Goal: Information Seeking & Learning: Check status

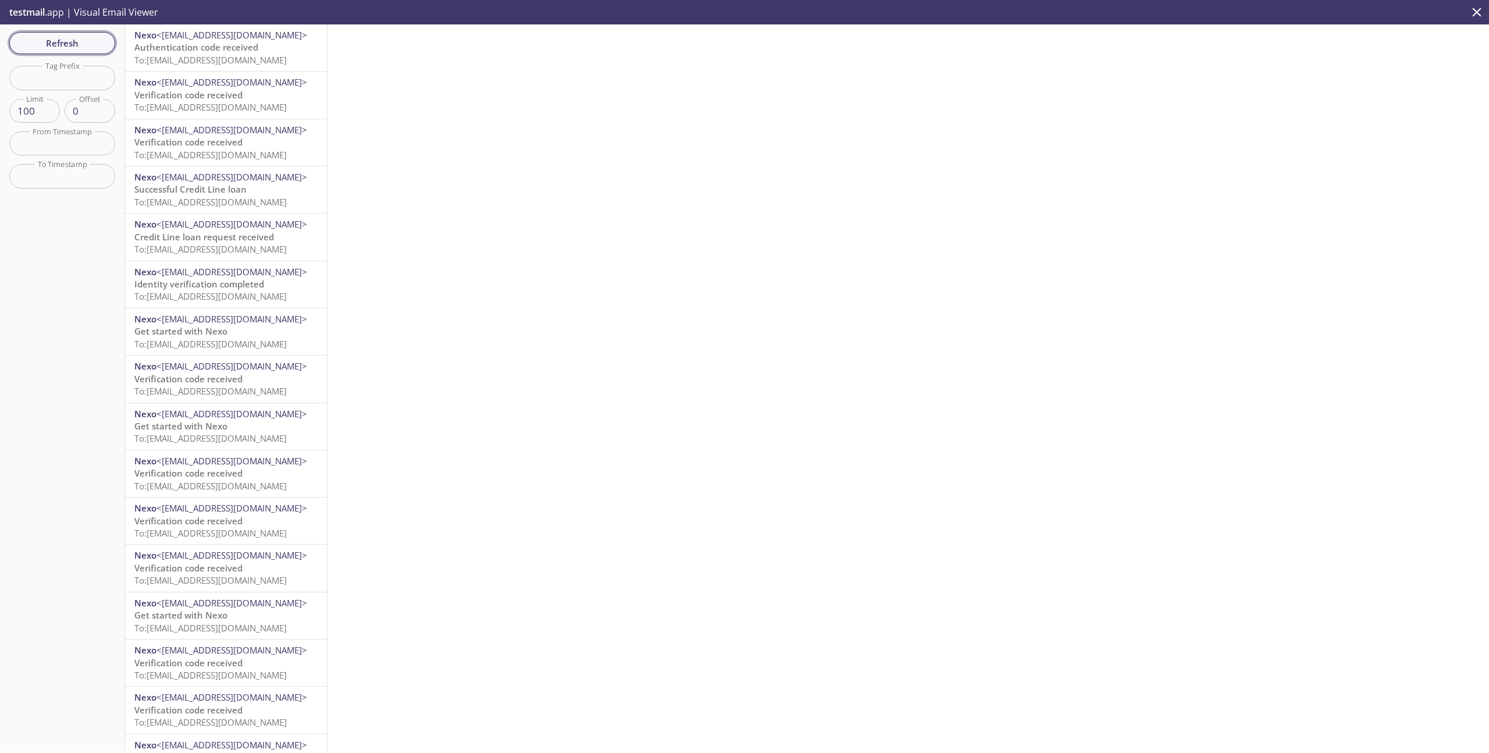
click at [90, 41] on span "Refresh" at bounding box center [62, 42] width 87 height 15
click at [254, 62] on span "To: [EMAIL_ADDRESS][DOMAIN_NAME]" at bounding box center [210, 60] width 152 height 12
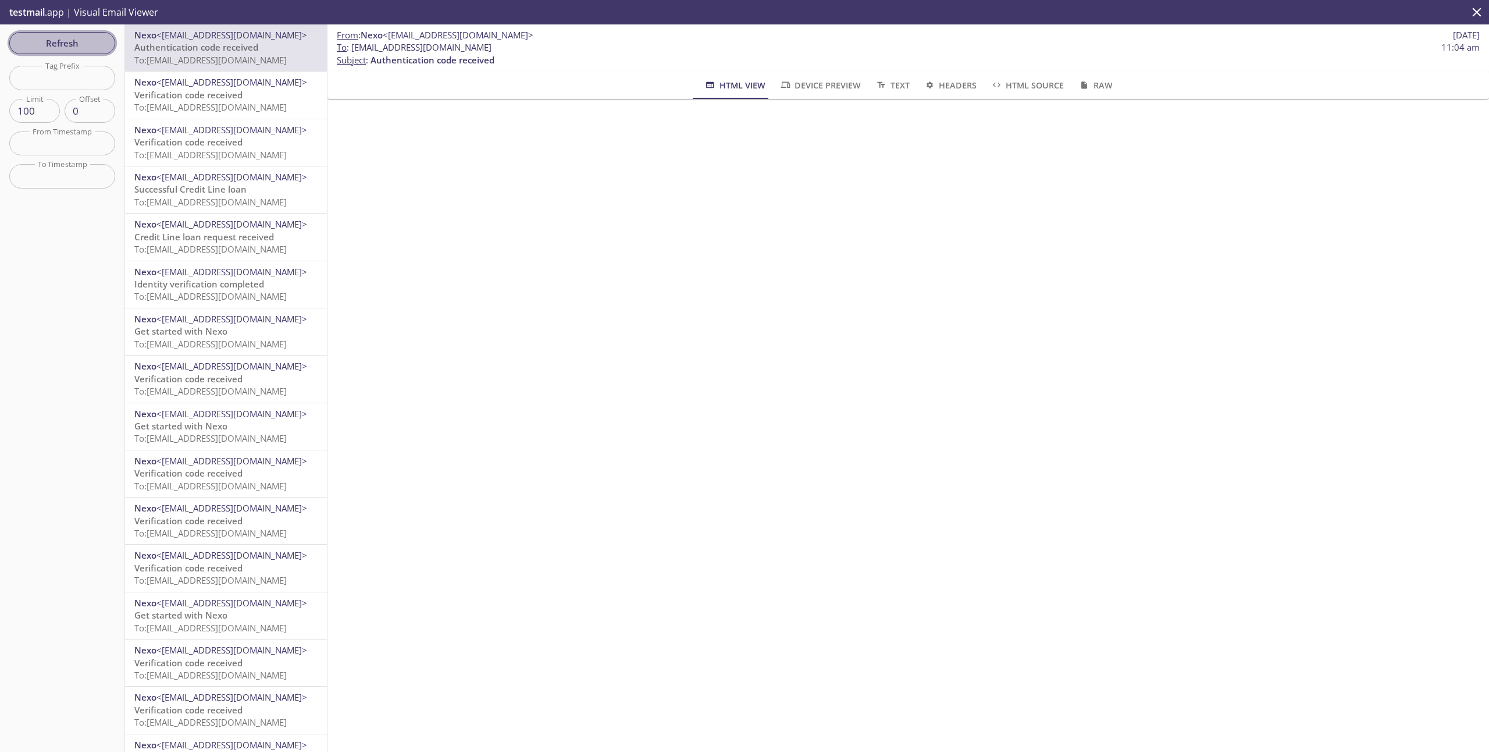
click at [61, 41] on span "Refresh" at bounding box center [62, 42] width 87 height 15
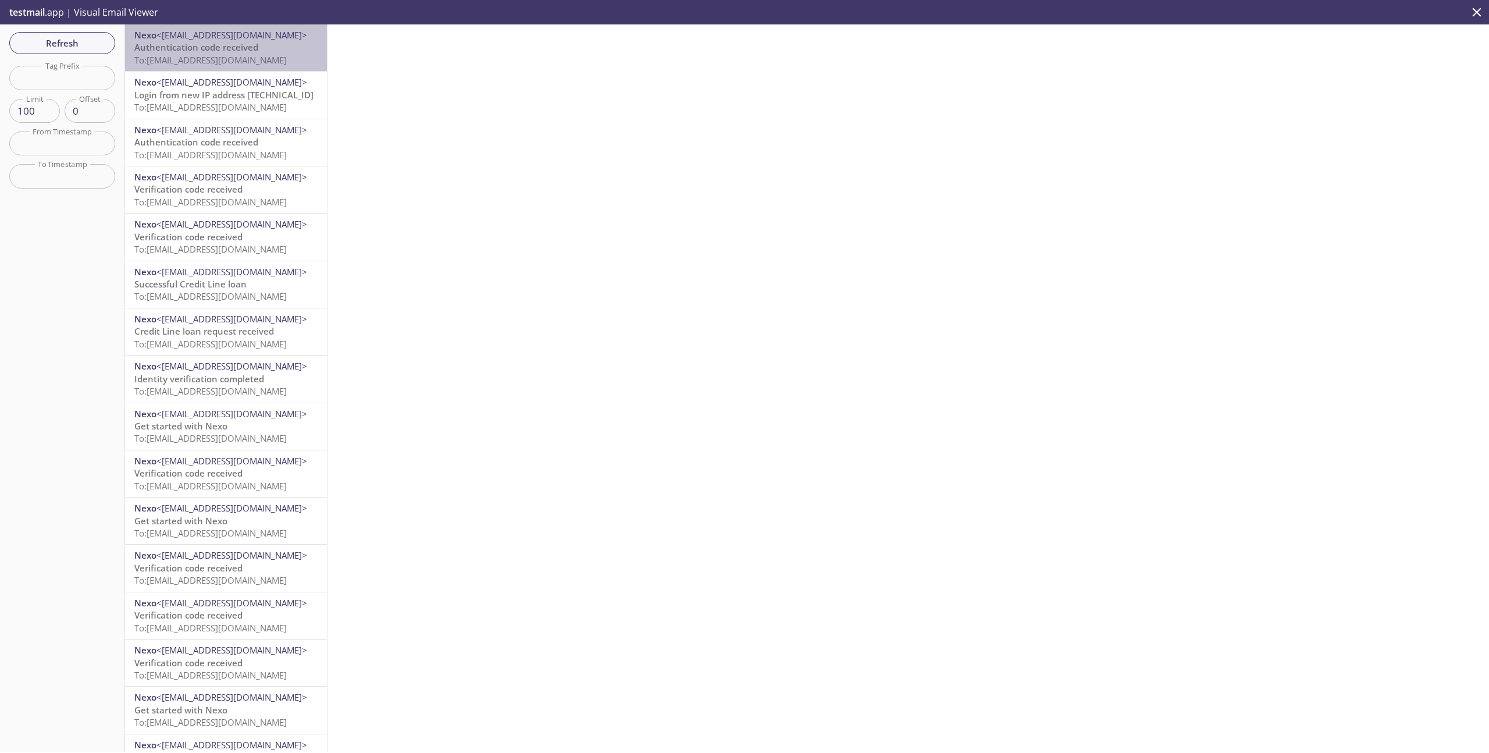
click at [230, 60] on span "To: [EMAIL_ADDRESS][DOMAIN_NAME]" at bounding box center [210, 60] width 152 height 12
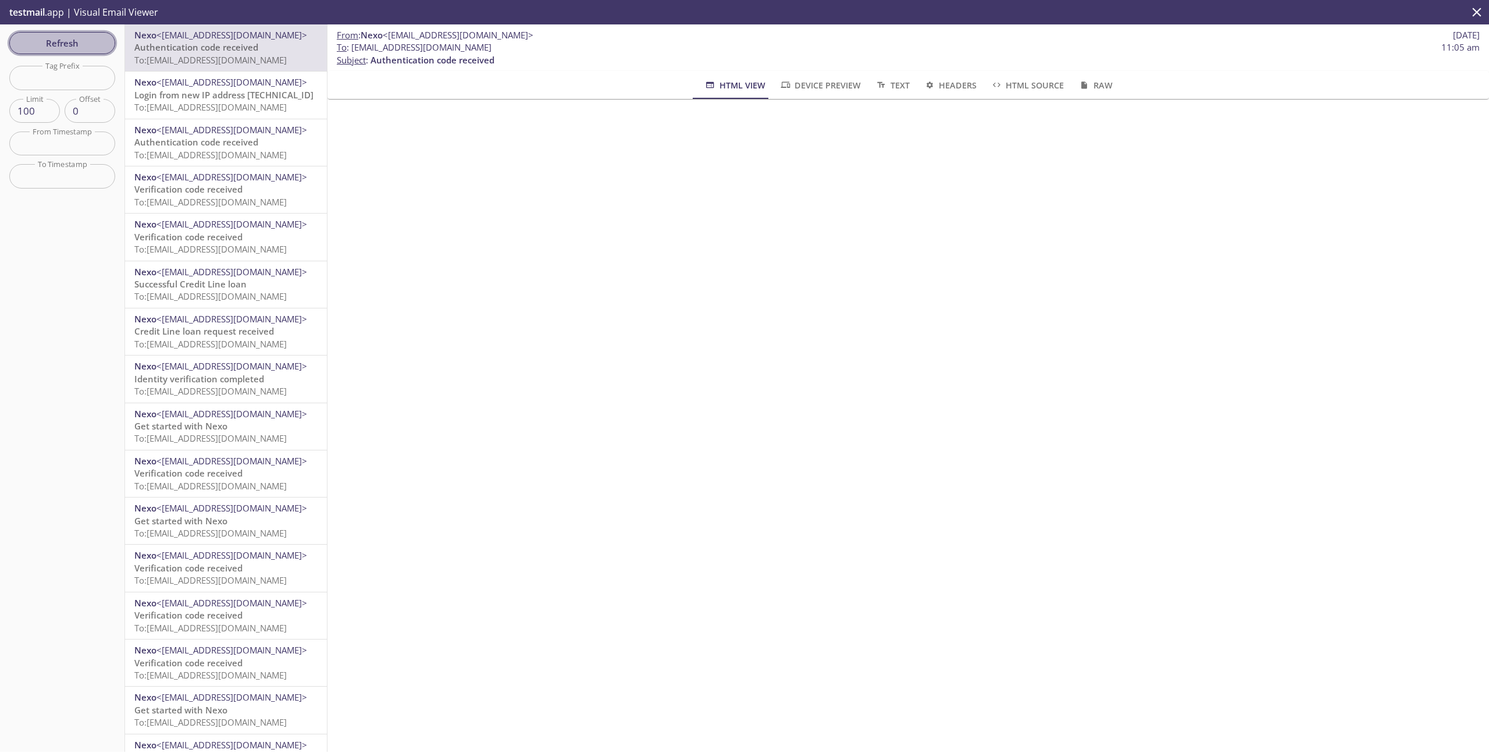
click at [87, 47] on span "Refresh" at bounding box center [62, 42] width 87 height 15
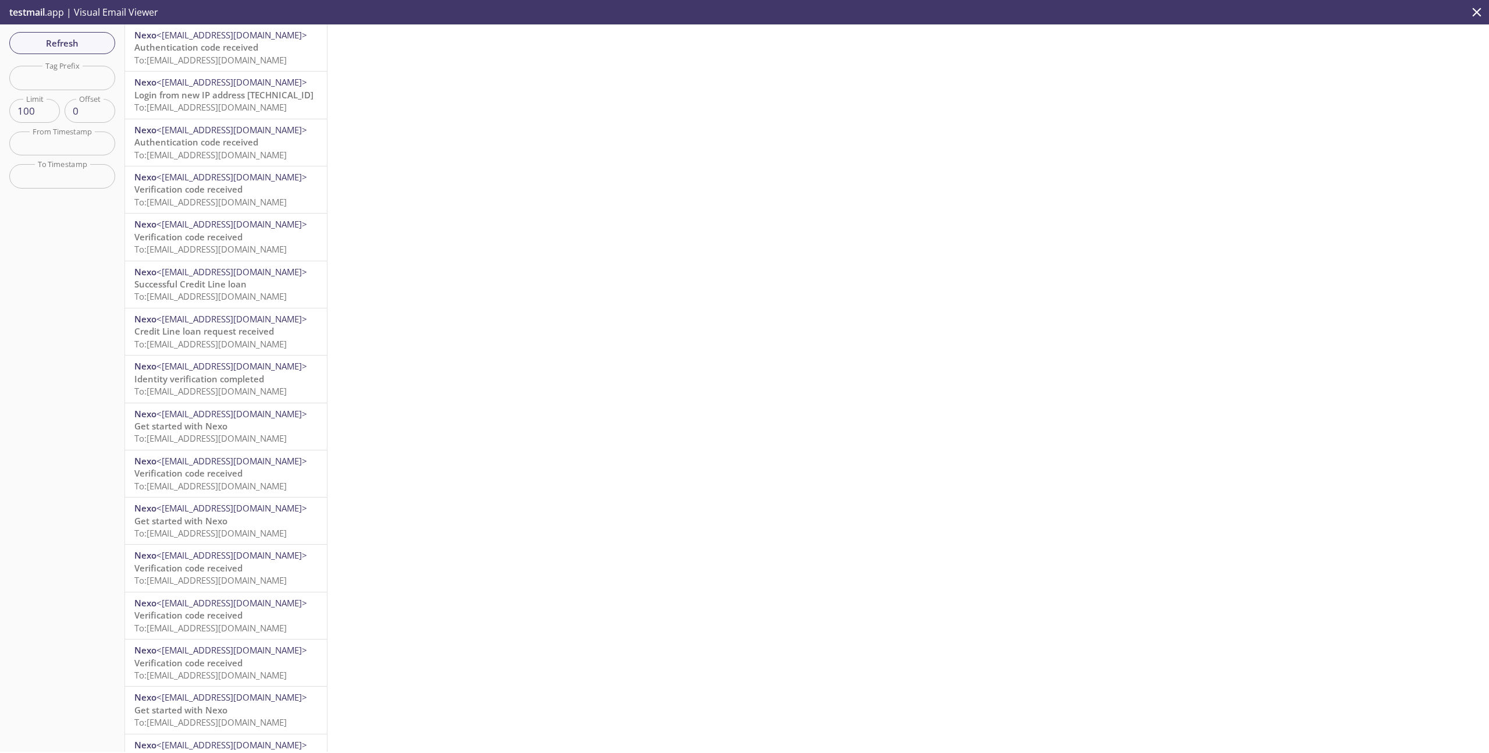
click at [195, 60] on span "To: [EMAIL_ADDRESS][DOMAIN_NAME]" at bounding box center [210, 60] width 152 height 12
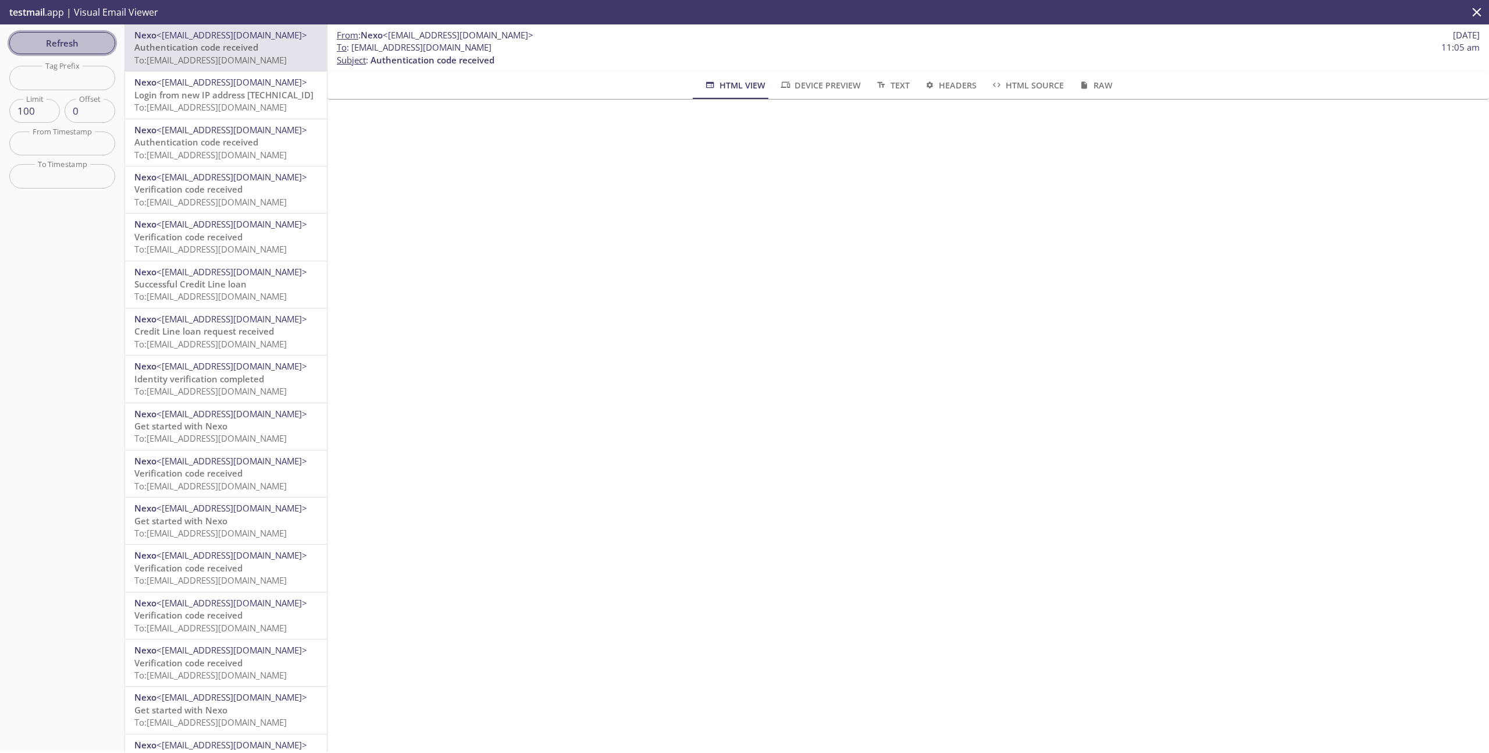
click at [73, 48] on span "Refresh" at bounding box center [62, 42] width 87 height 15
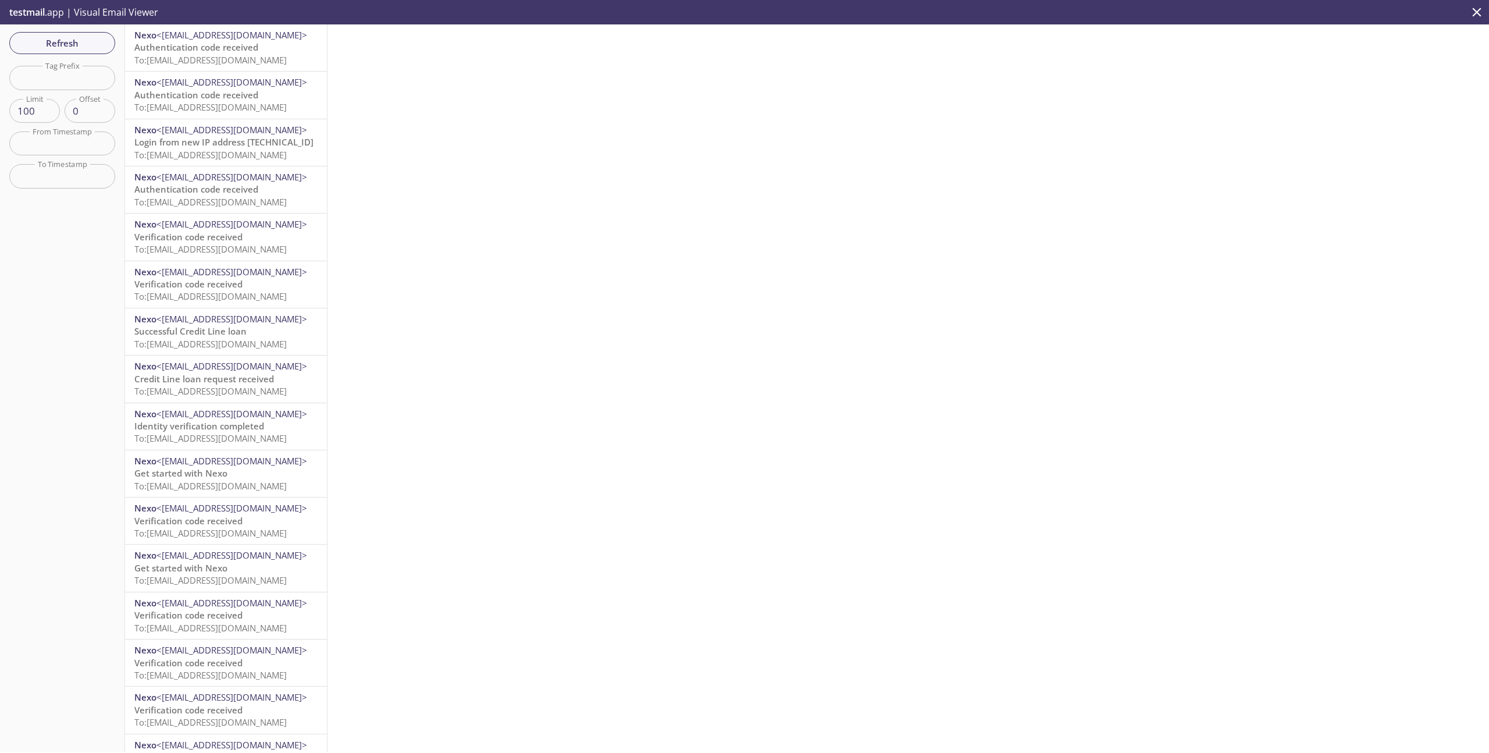
click at [232, 69] on div "Nexo <[EMAIL_ADDRESS][DOMAIN_NAME]> Authentication code received To: [EMAIL_ADD…" at bounding box center [226, 47] width 202 height 47
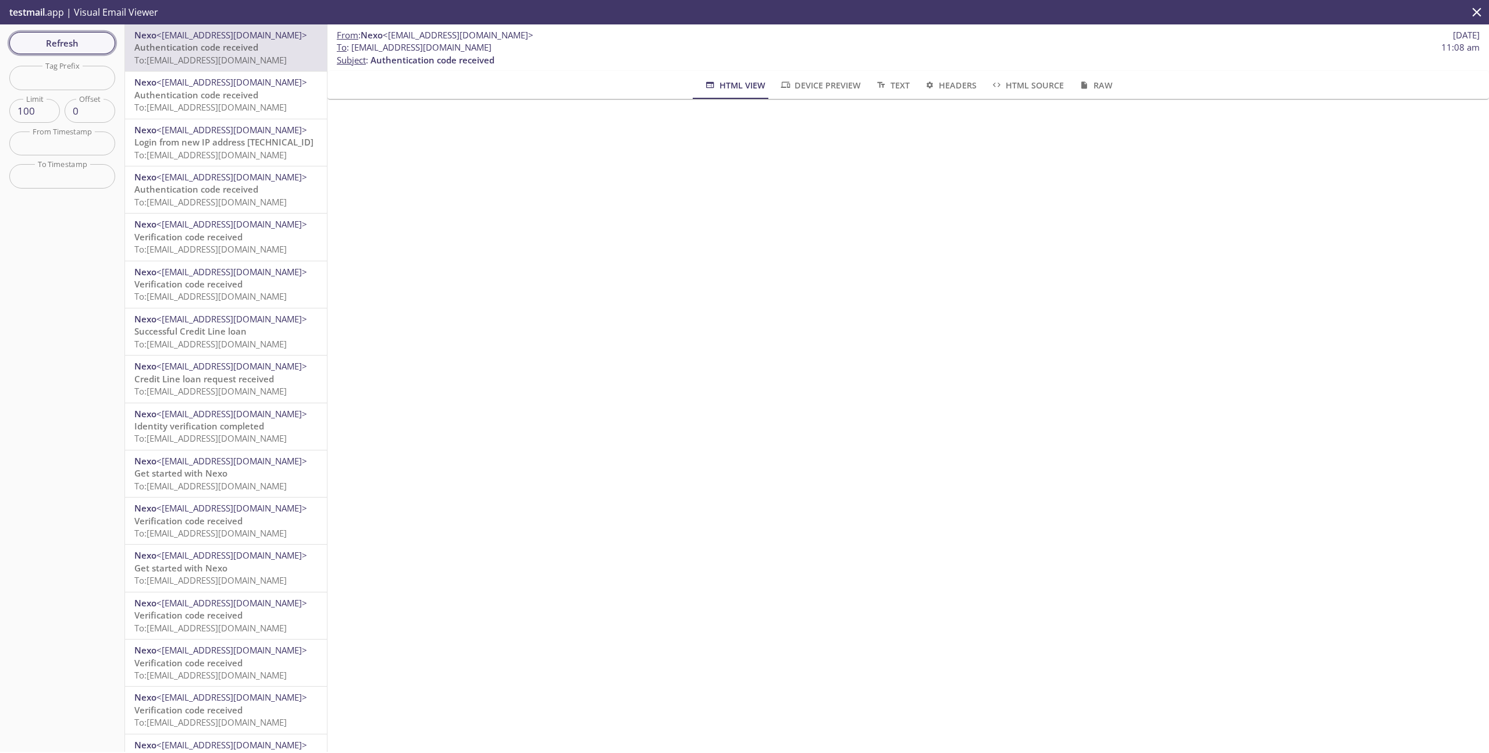
click at [63, 44] on span "Refresh" at bounding box center [62, 42] width 87 height 15
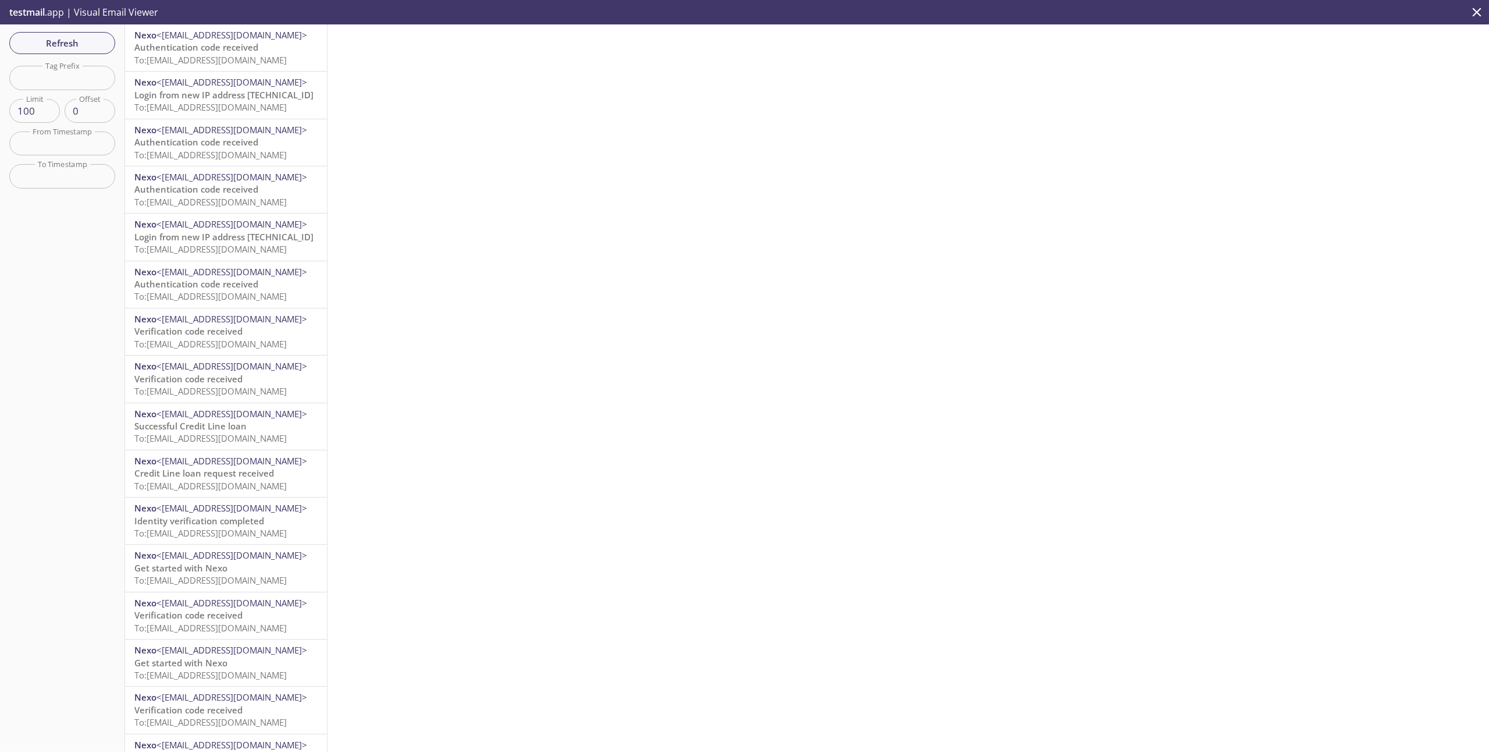
click at [215, 67] on div "Nexo <[EMAIL_ADDRESS][DOMAIN_NAME]> Authentication code received To: [EMAIL_ADD…" at bounding box center [226, 47] width 202 height 47
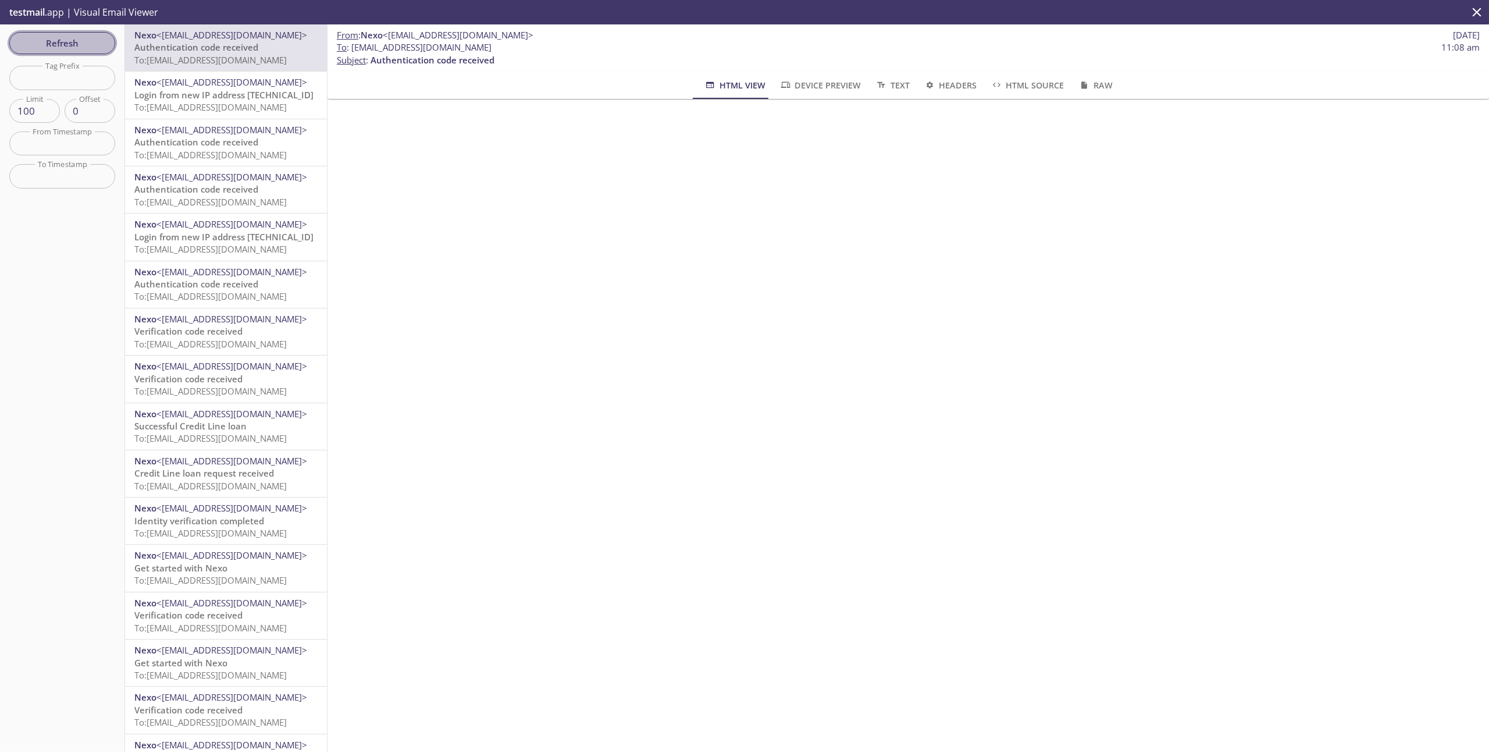
click at [49, 40] on span "Refresh" at bounding box center [62, 42] width 87 height 15
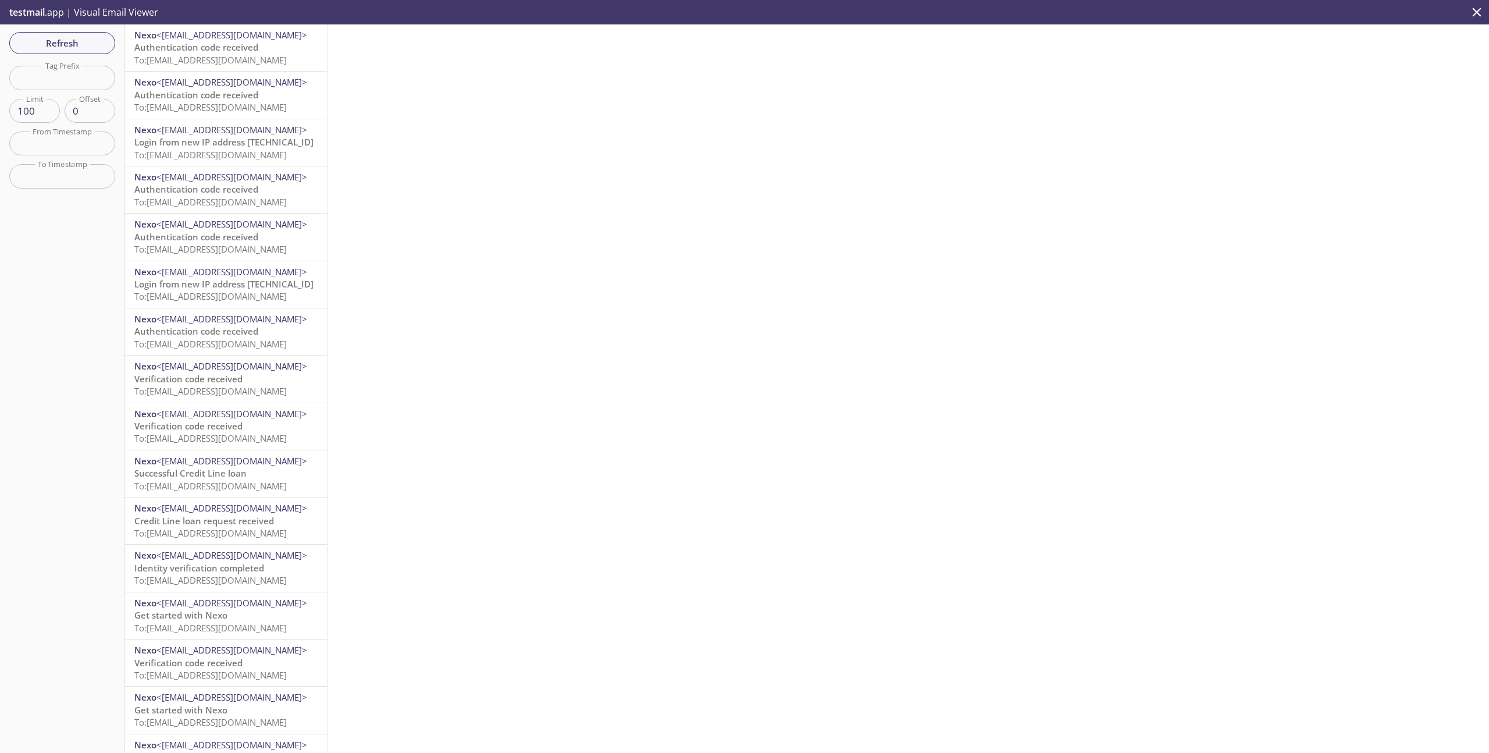
click at [226, 59] on span "To: [EMAIL_ADDRESS][DOMAIN_NAME]" at bounding box center [210, 60] width 152 height 12
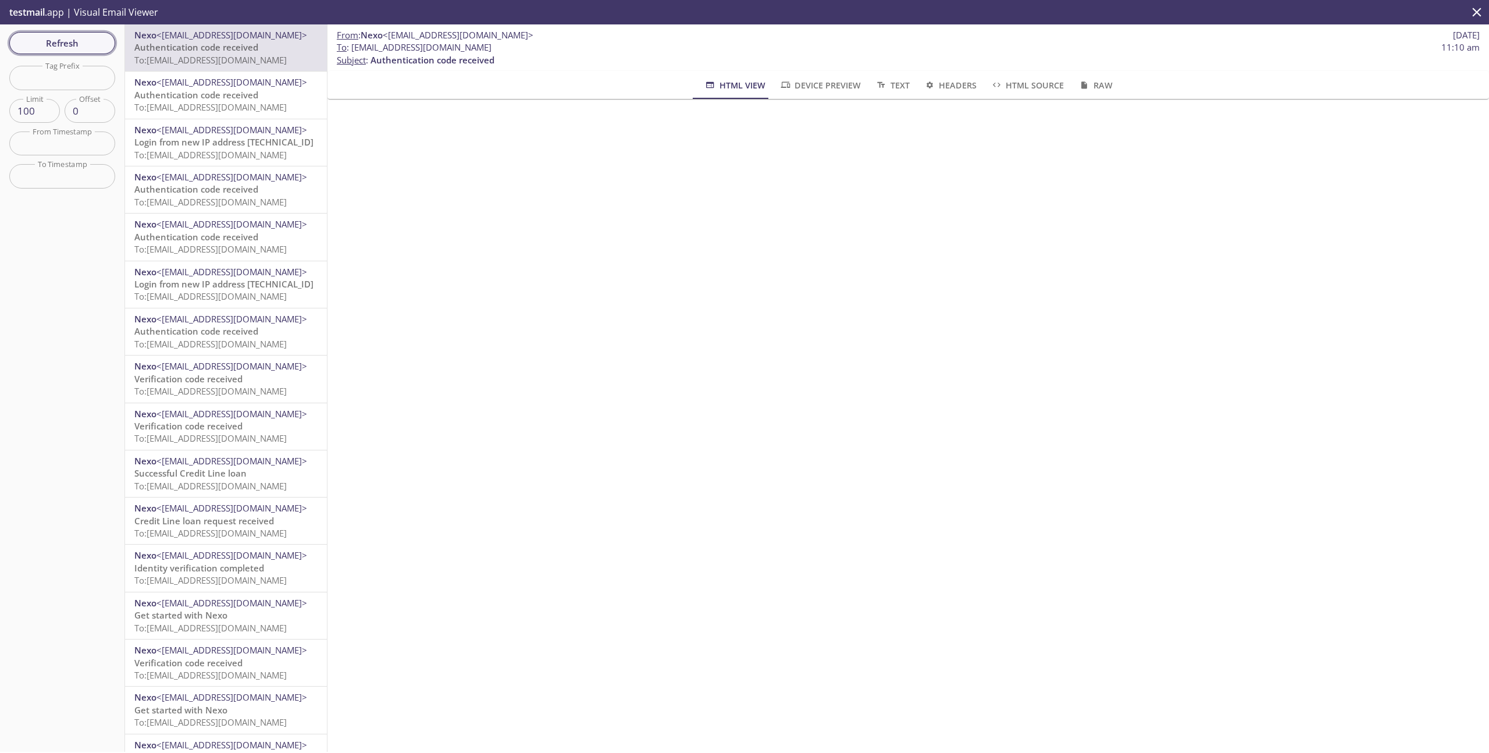
click at [52, 41] on span "Refresh" at bounding box center [62, 42] width 87 height 15
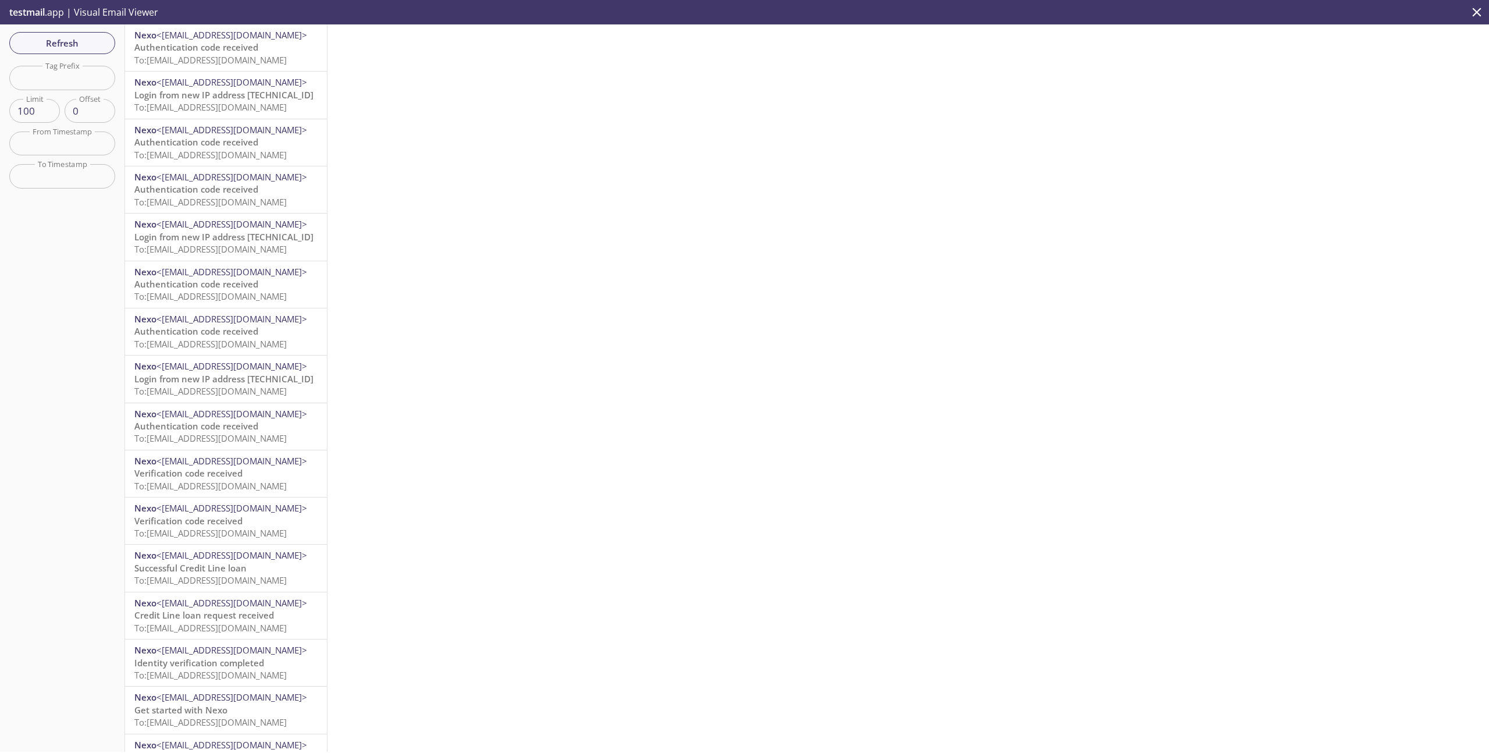
click at [212, 51] on span "Authentication code received" at bounding box center [196, 47] width 124 height 12
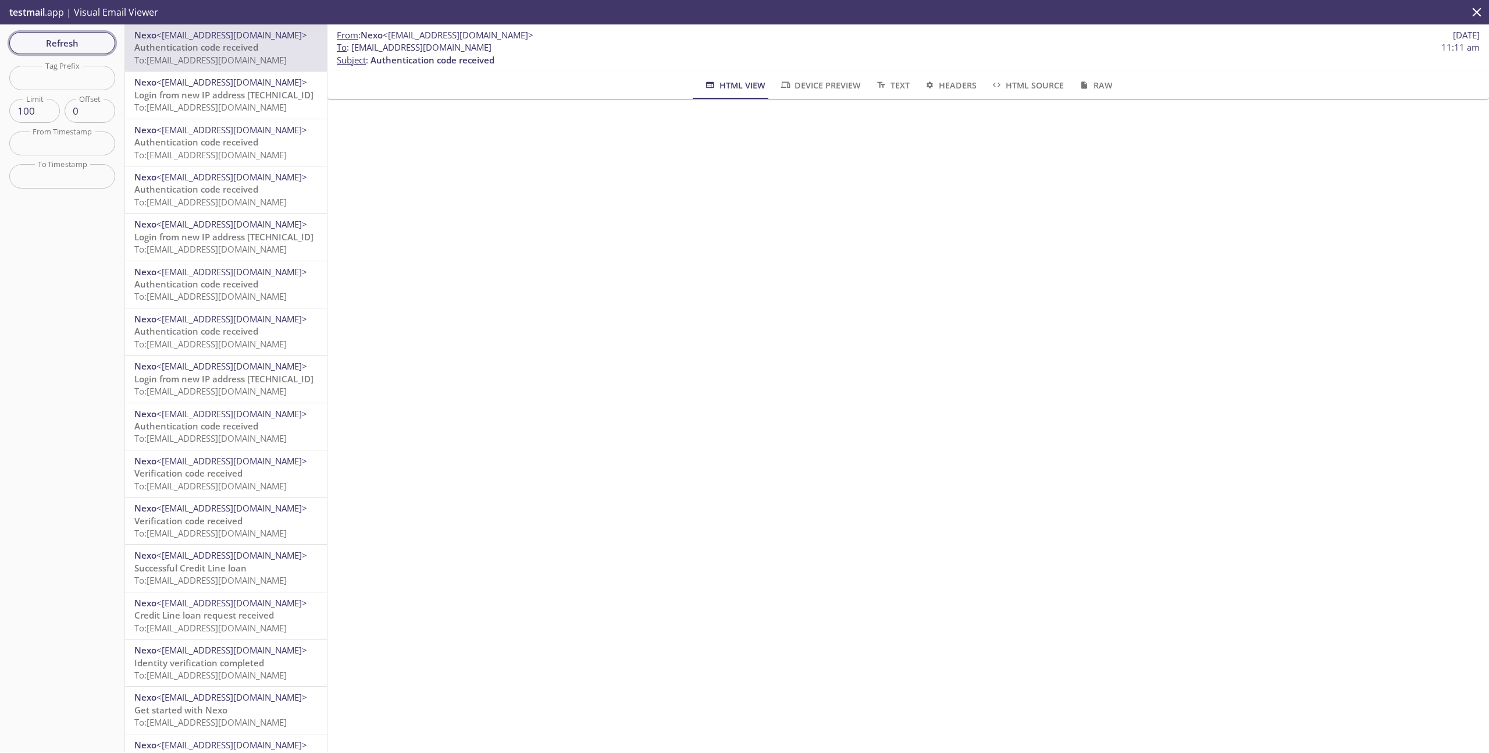
click at [73, 37] on span "Refresh" at bounding box center [62, 42] width 87 height 15
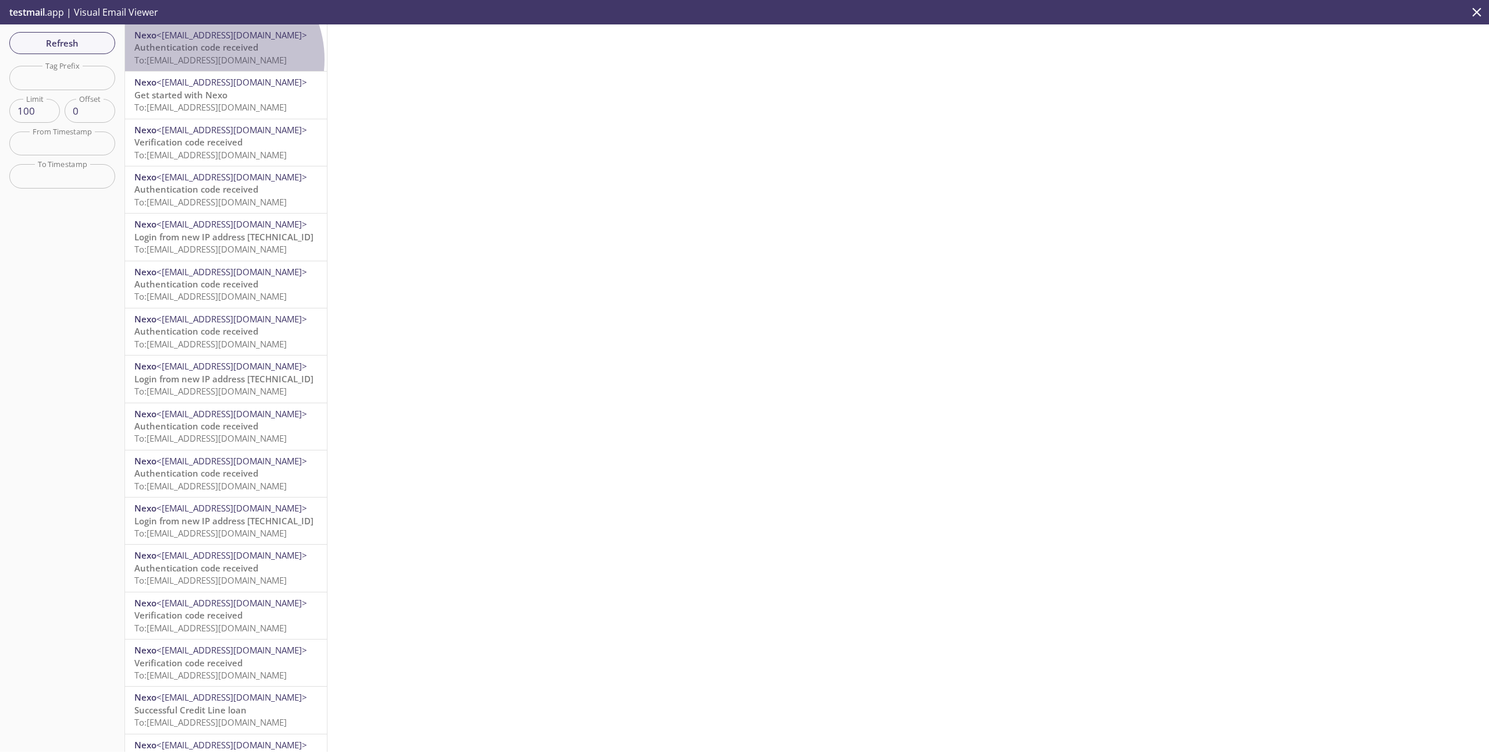
click at [213, 59] on span "To: [EMAIL_ADDRESS][DOMAIN_NAME]" at bounding box center [210, 60] width 152 height 12
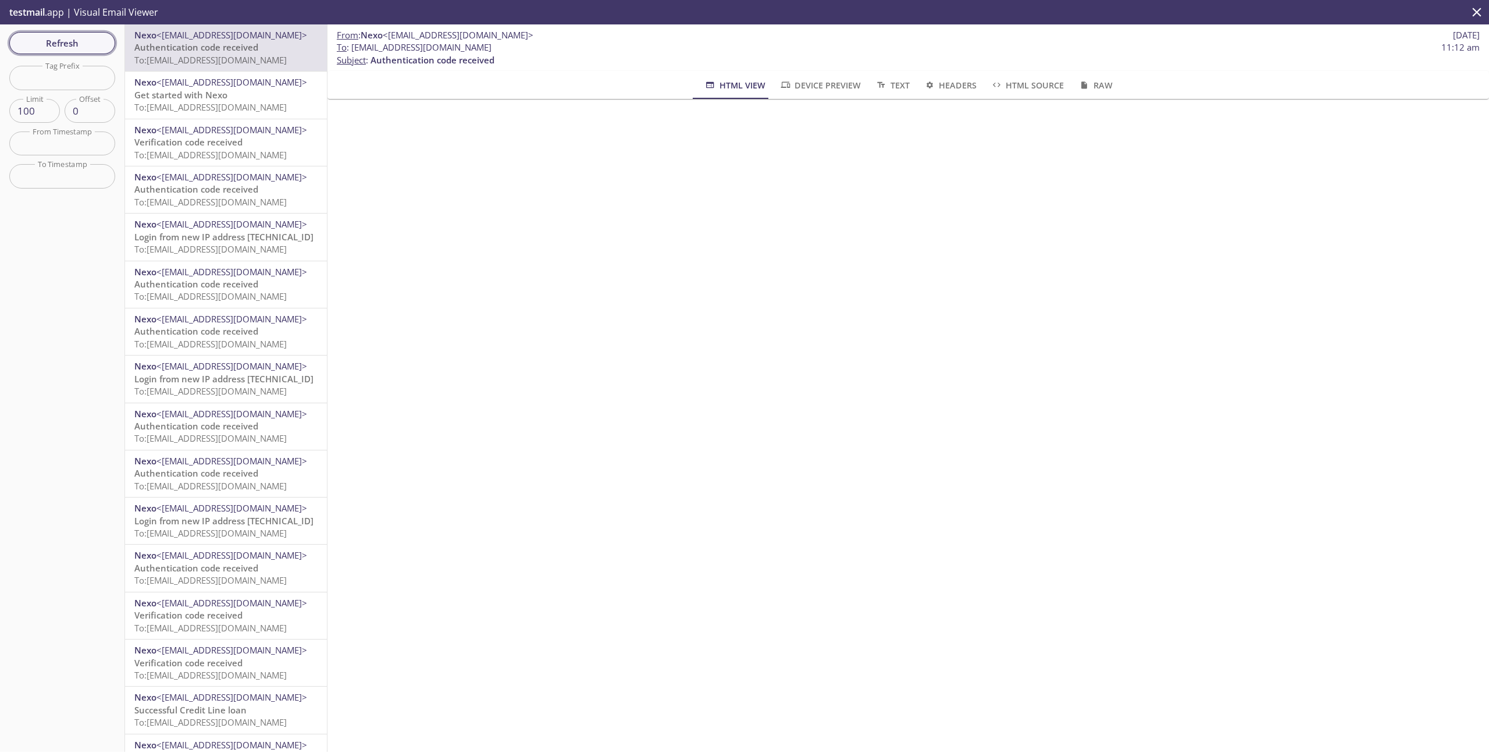
click at [52, 44] on span "Refresh" at bounding box center [62, 42] width 87 height 15
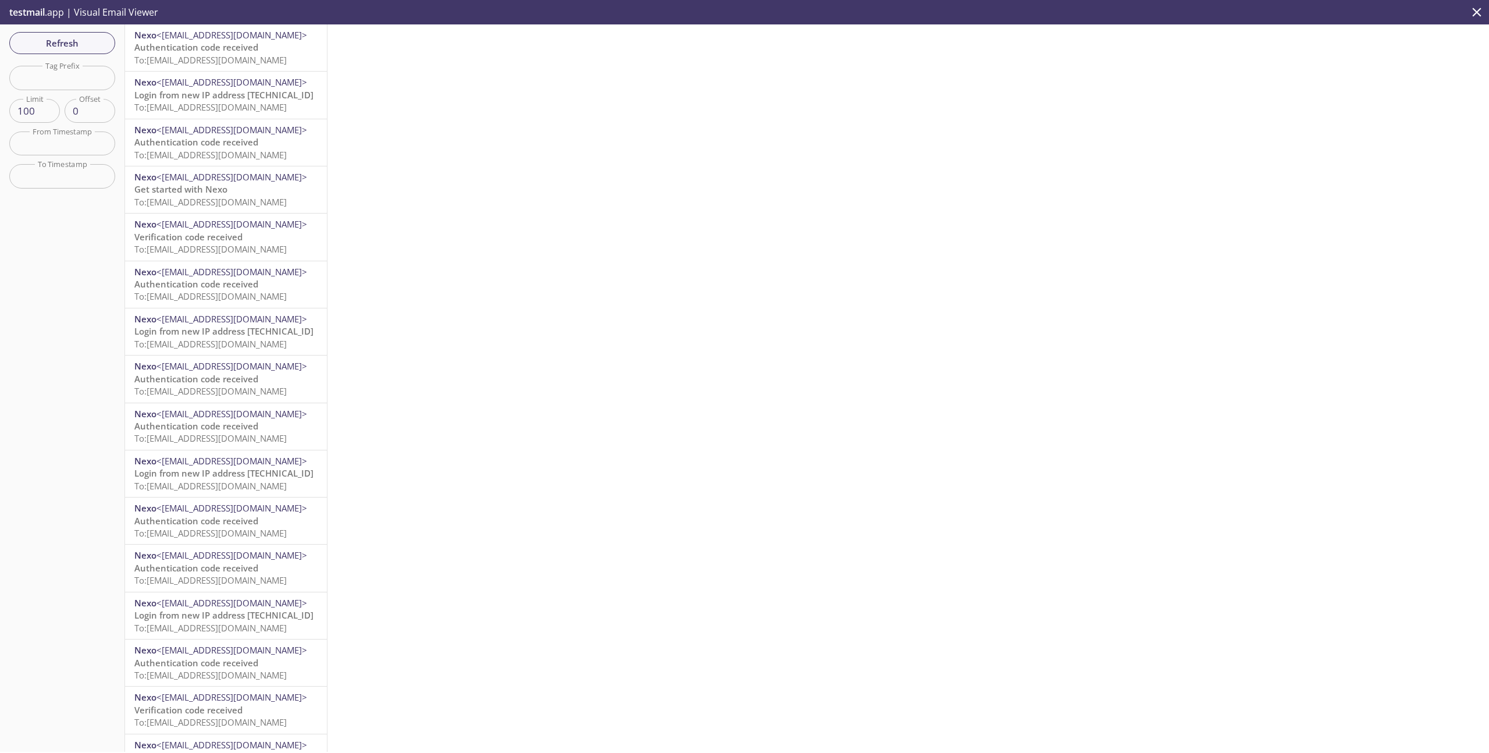
click at [239, 60] on span "To: [EMAIL_ADDRESS][DOMAIN_NAME]" at bounding box center [210, 60] width 152 height 12
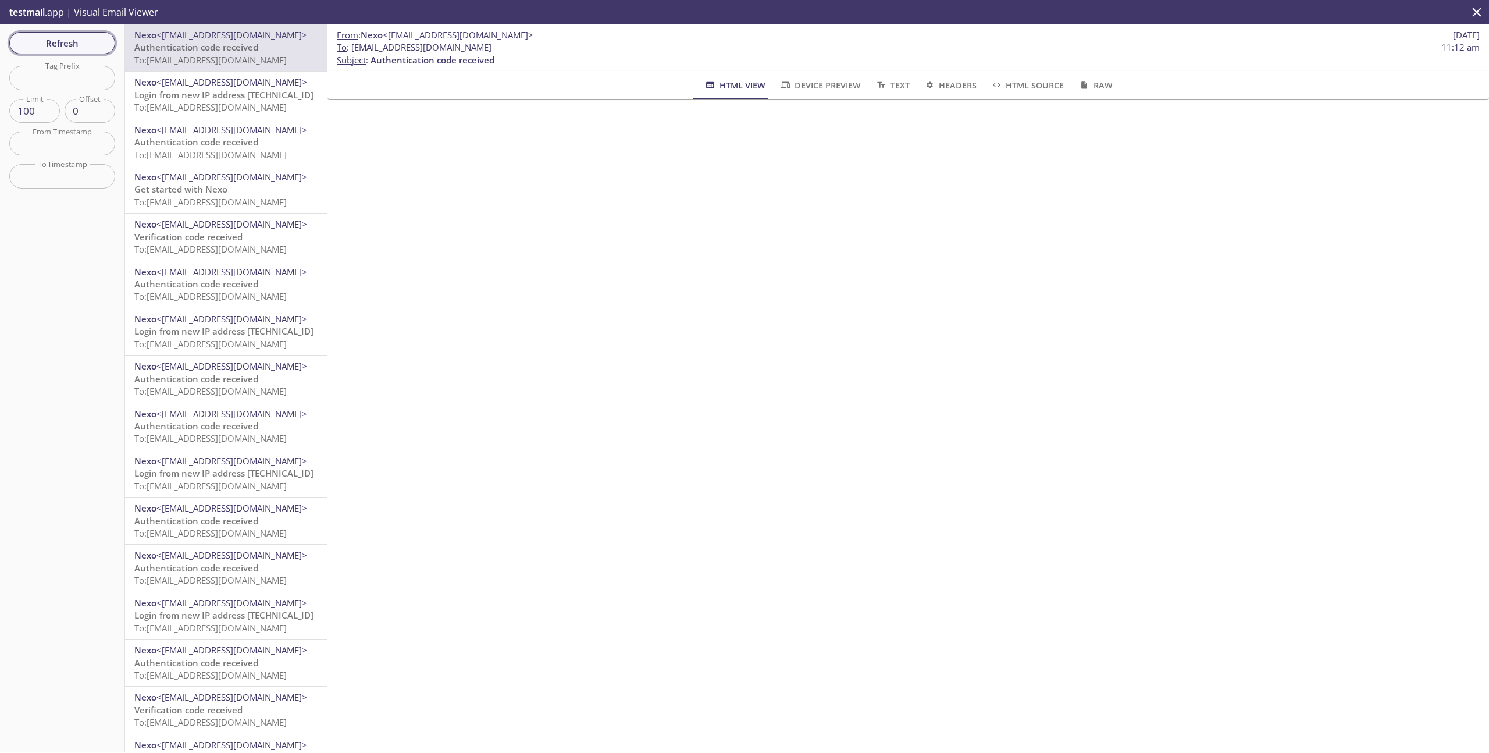
click at [78, 41] on span "Refresh" at bounding box center [62, 42] width 87 height 15
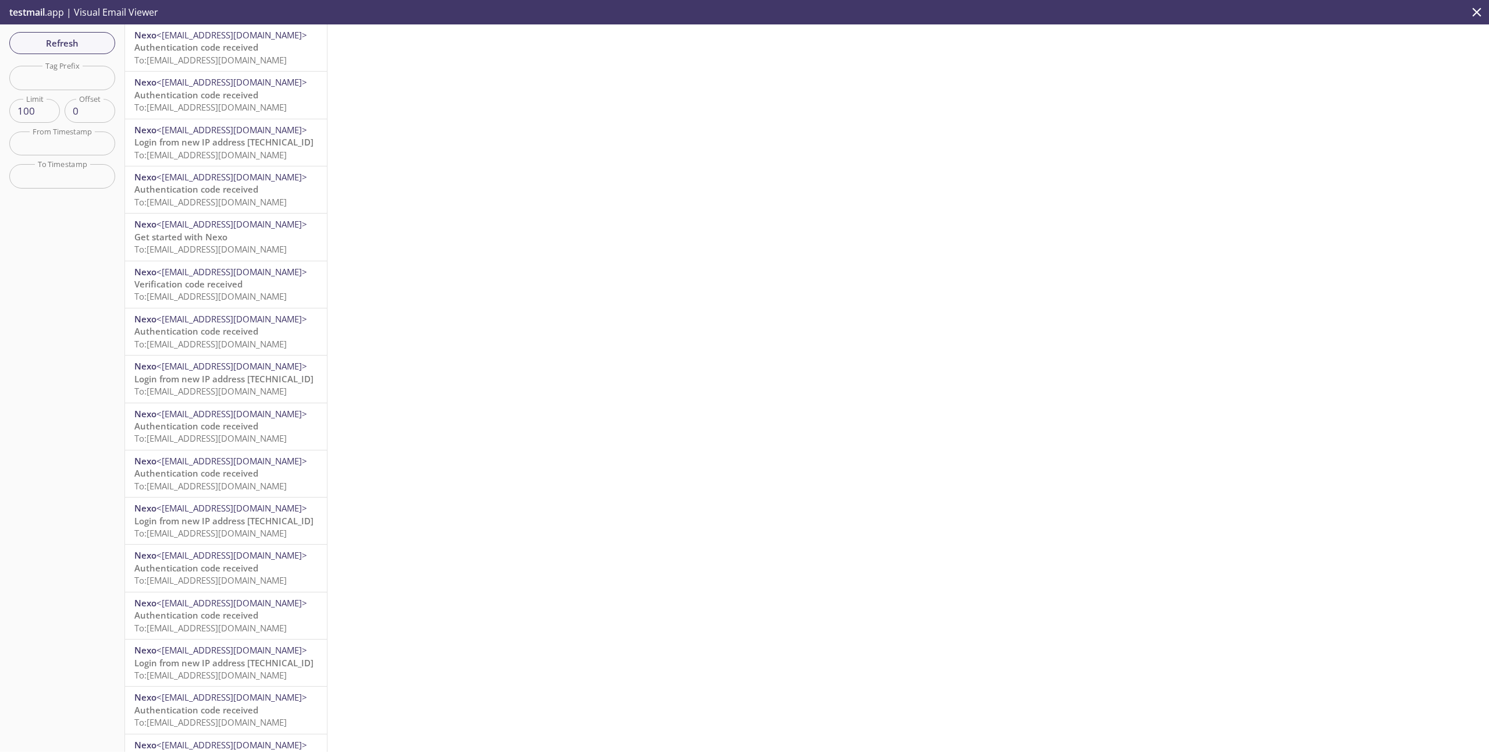
click at [222, 54] on span "To: [EMAIL_ADDRESS][DOMAIN_NAME]" at bounding box center [210, 60] width 152 height 12
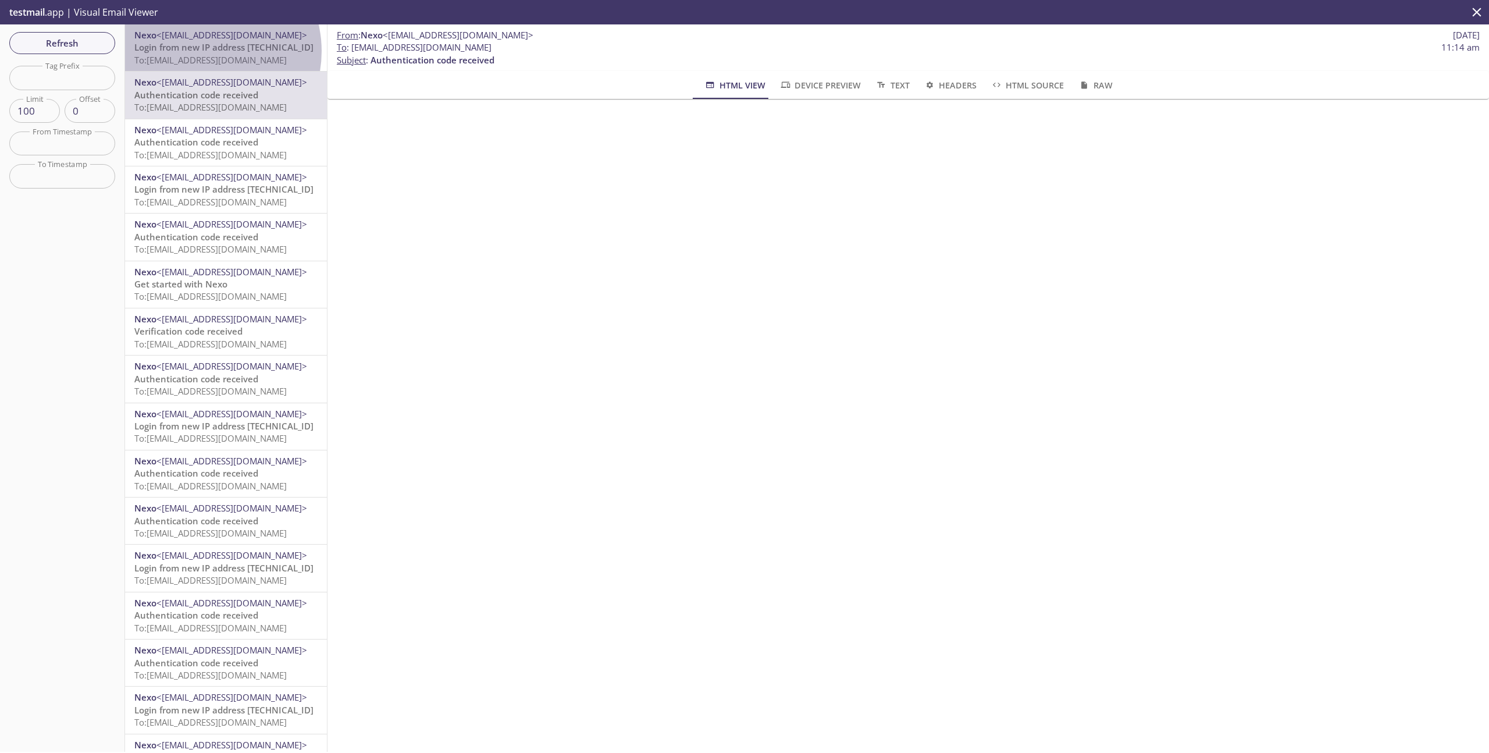
click at [201, 51] on span "Login from new IP address [TECHNICAL_ID]" at bounding box center [223, 47] width 179 height 12
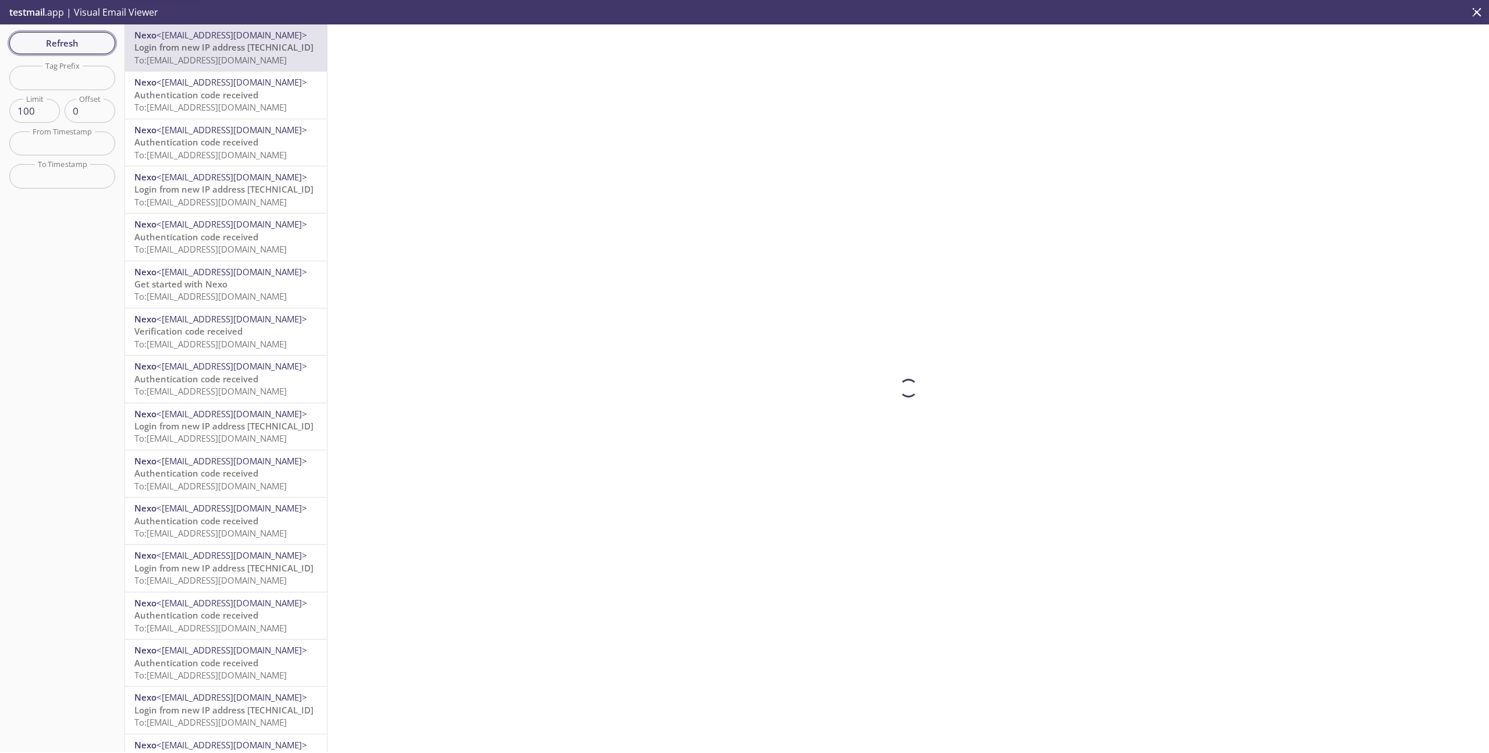
click at [88, 45] on span "Refresh" at bounding box center [62, 42] width 87 height 15
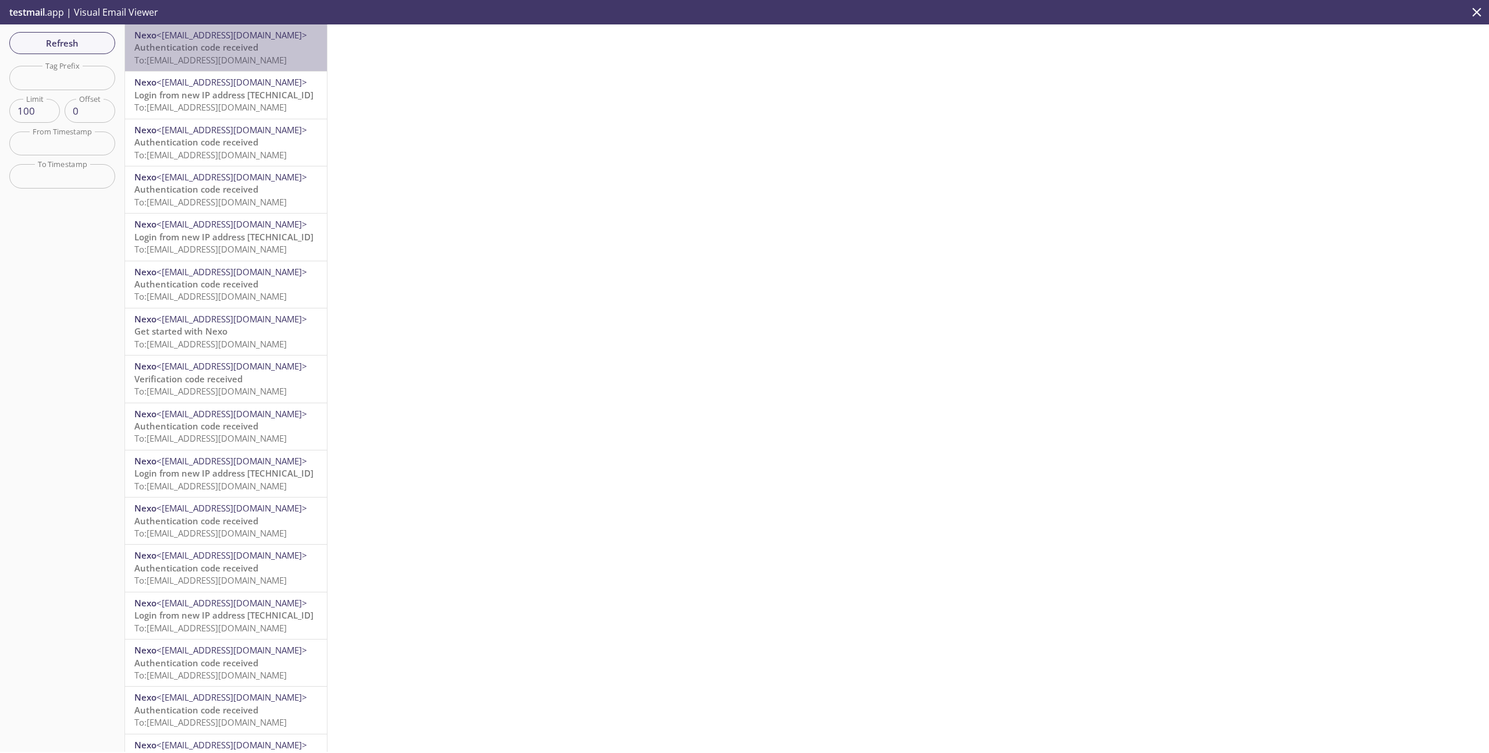
click at [238, 60] on span "To: [EMAIL_ADDRESS][DOMAIN_NAME]" at bounding box center [210, 60] width 152 height 12
